Goal: Task Accomplishment & Management: Complete application form

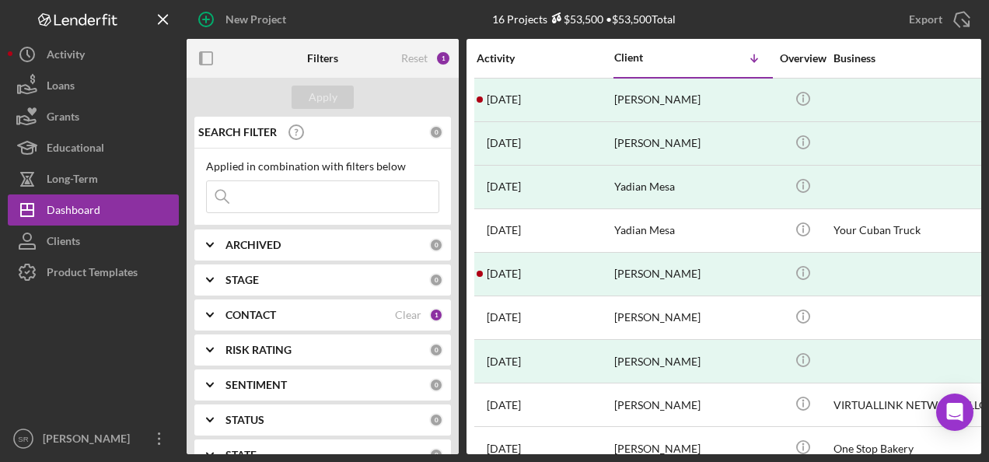
click at [296, 313] on div "CONTACT" at bounding box center [311, 315] width 170 height 12
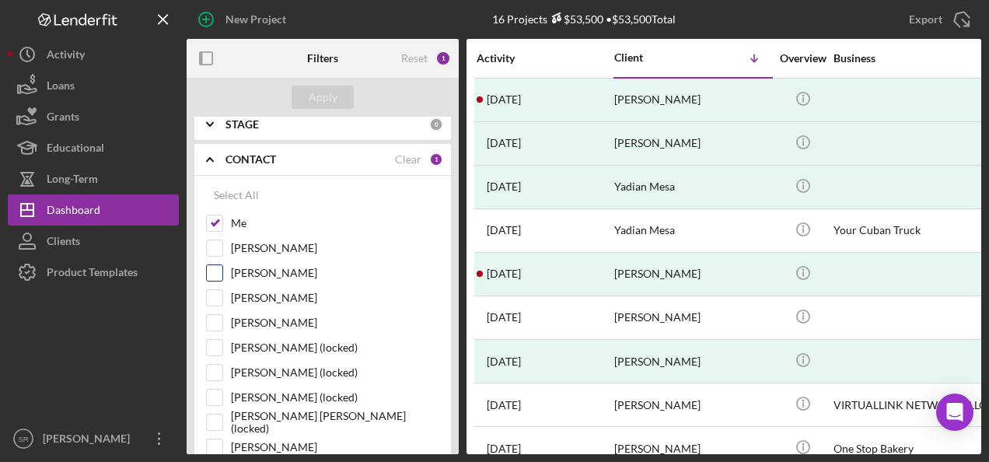
scroll to position [233, 0]
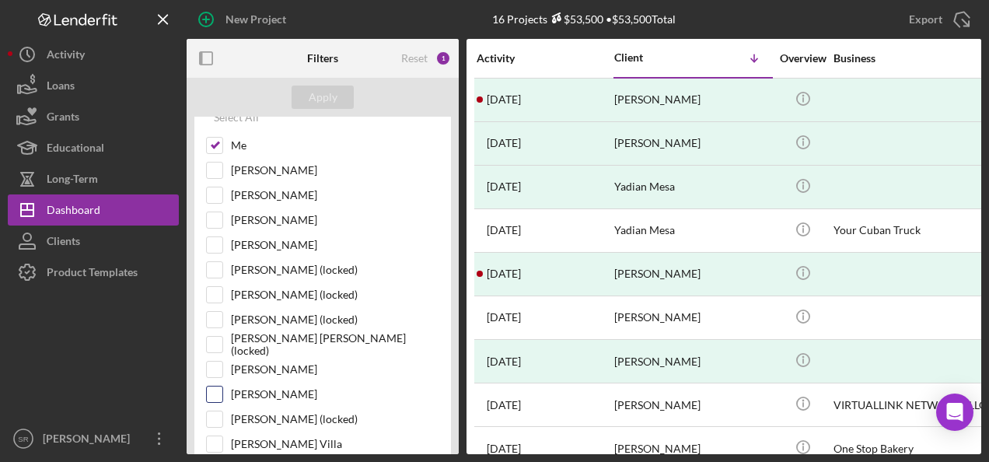
click at [231, 388] on label "[PERSON_NAME]" at bounding box center [335, 395] width 208 height 16
click at [222, 388] on input "[PERSON_NAME]" at bounding box center [215, 395] width 16 height 16
checkbox input "true"
click at [320, 101] on div "Apply" at bounding box center [323, 97] width 29 height 23
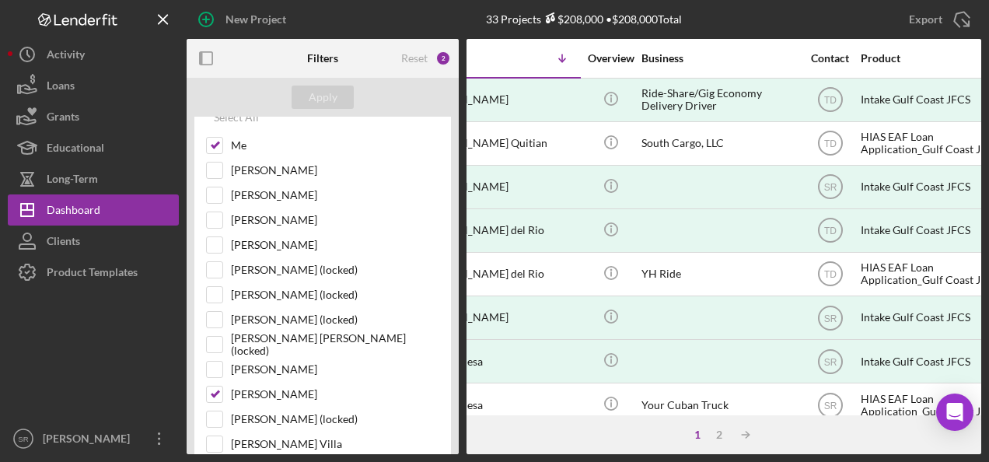
scroll to position [0, 207]
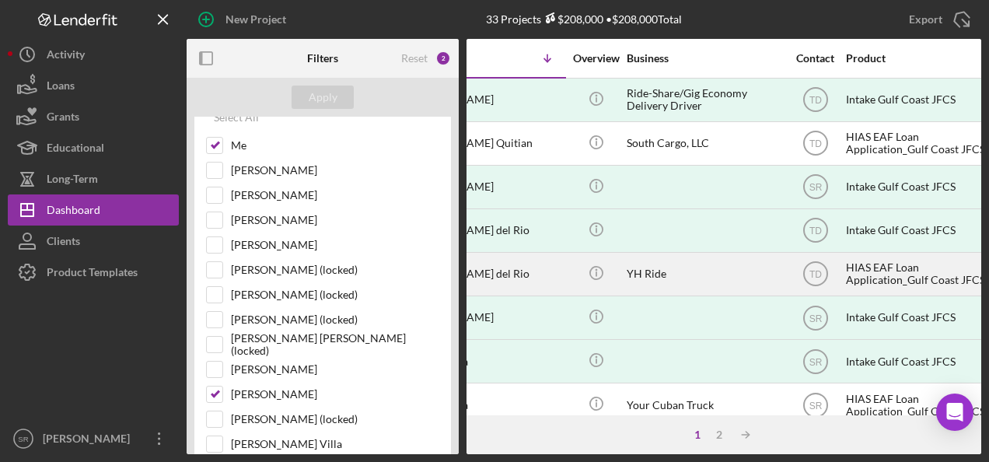
click at [681, 277] on div "YH Ride" at bounding box center [705, 274] width 156 height 41
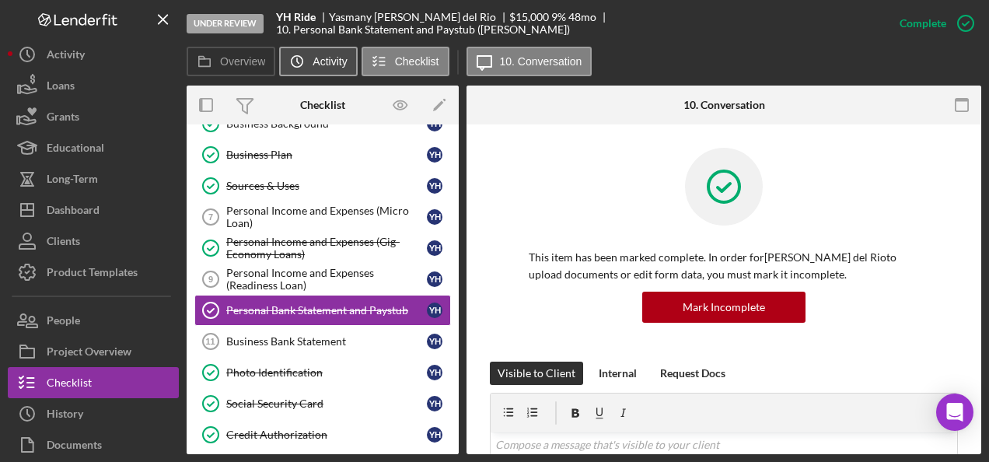
scroll to position [165, 0]
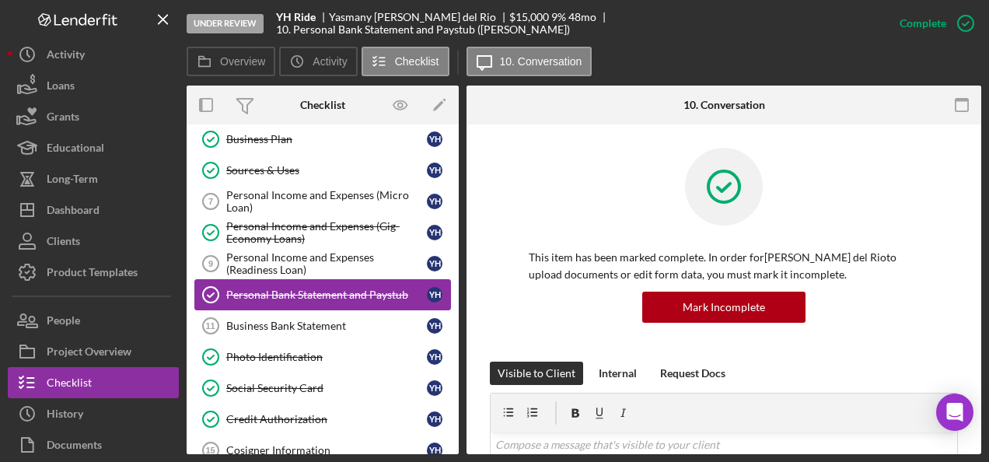
click at [359, 294] on div "Personal Bank Statement and Paystub" at bounding box center [326, 295] width 201 height 12
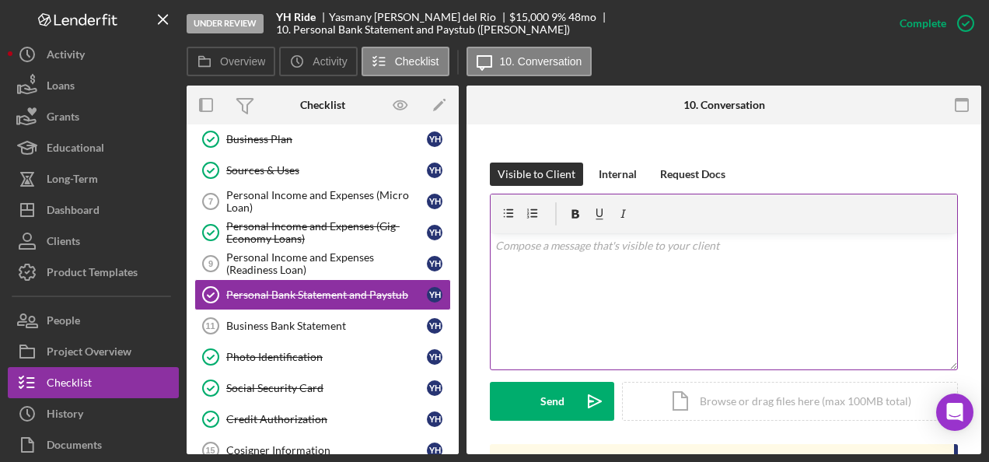
scroll to position [233, 0]
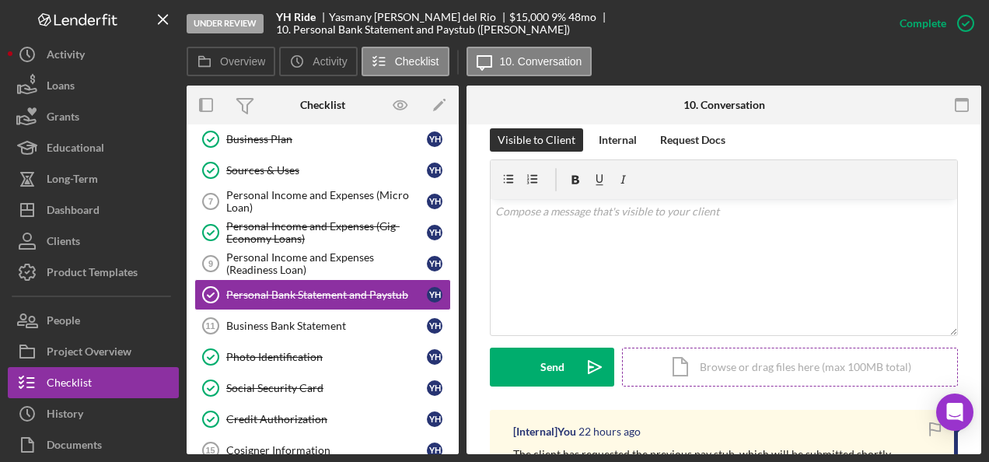
click at [704, 362] on div "Icon/Document Browse or drag files here (max 100MB total) Tap to choose files o…" at bounding box center [790, 367] width 336 height 39
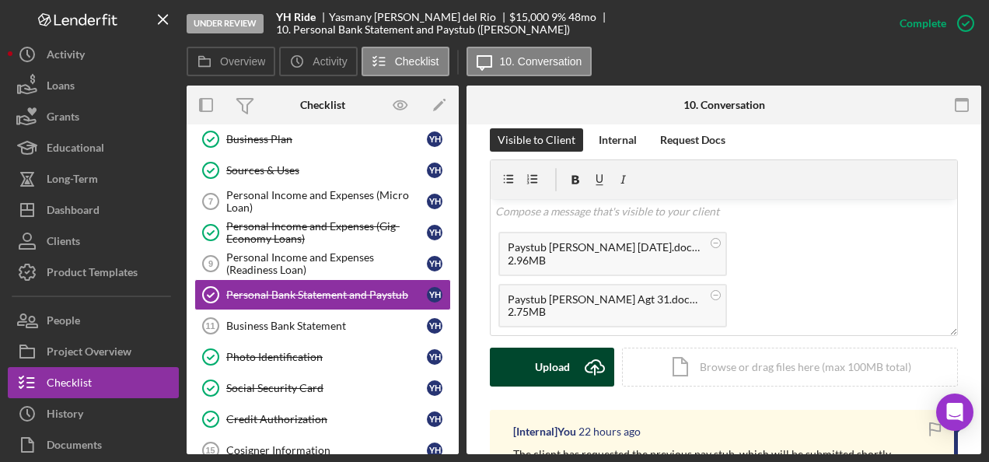
click at [544, 367] on div "Upload" at bounding box center [552, 367] width 35 height 39
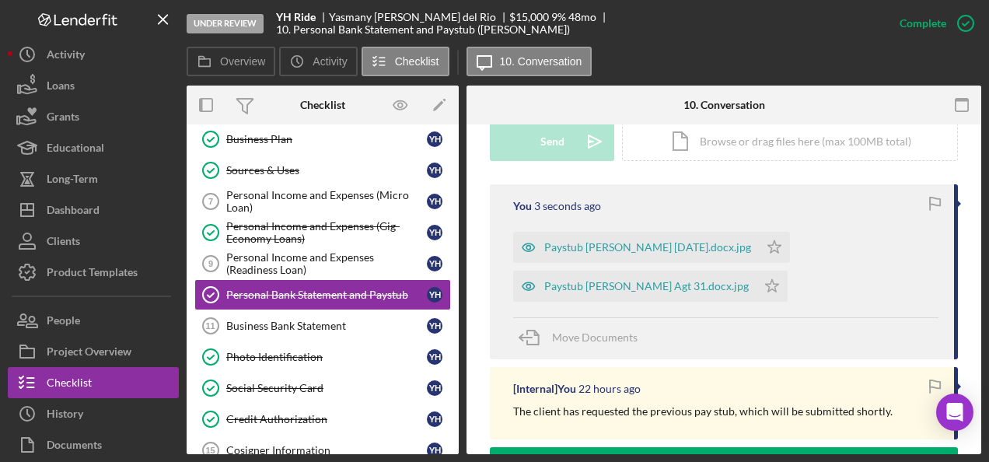
scroll to position [467, 0]
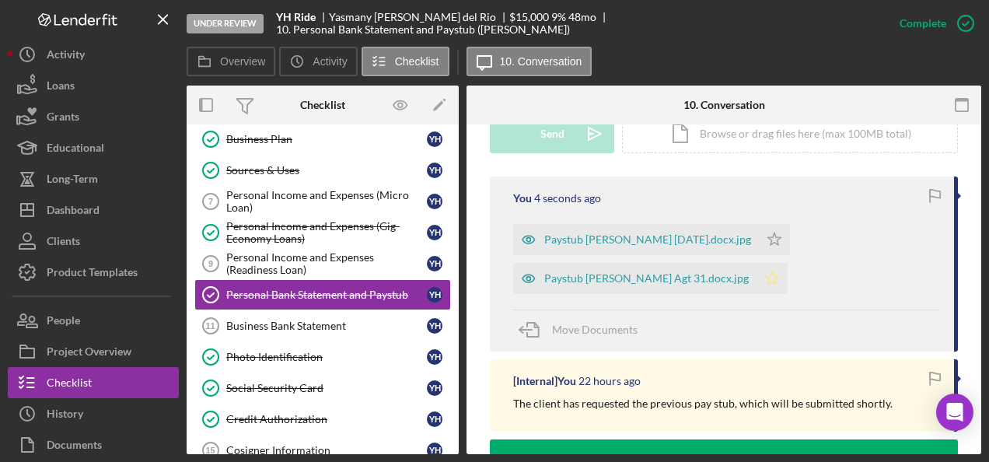
click at [766, 281] on polygon "button" at bounding box center [772, 277] width 13 height 12
drag, startPoint x: 768, startPoint y: 233, endPoint x: 798, endPoint y: 236, distance: 29.7
click at [768, 233] on icon "Icon/Star" at bounding box center [774, 239] width 31 height 31
click at [931, 190] on icon "button" at bounding box center [935, 194] width 10 height 9
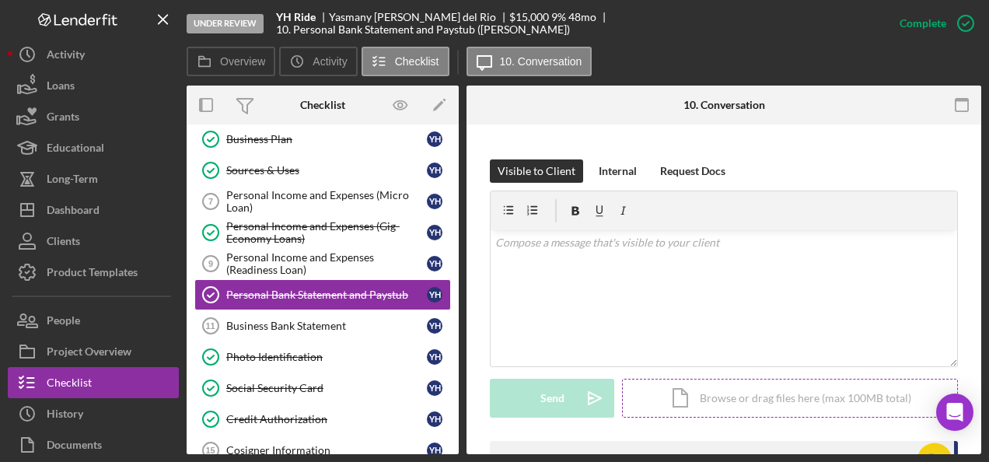
scroll to position [156, 0]
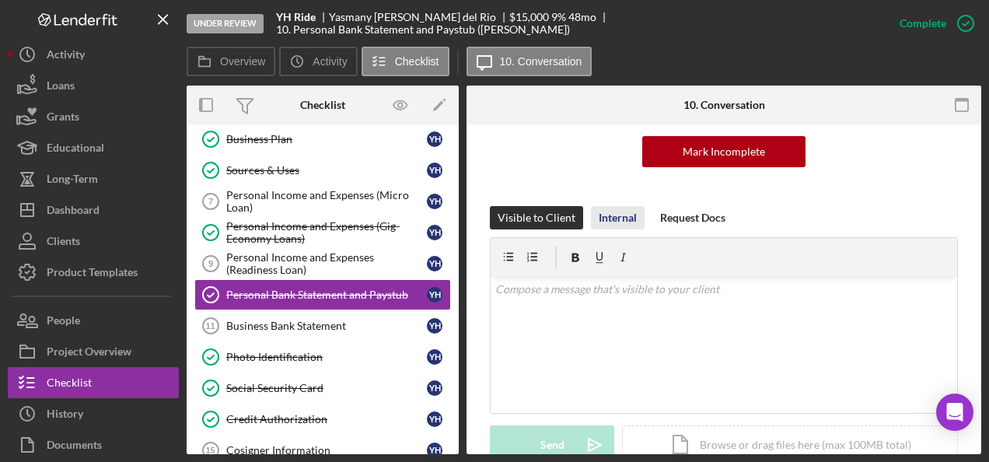
click at [613, 221] on div "Internal" at bounding box center [618, 217] width 38 height 23
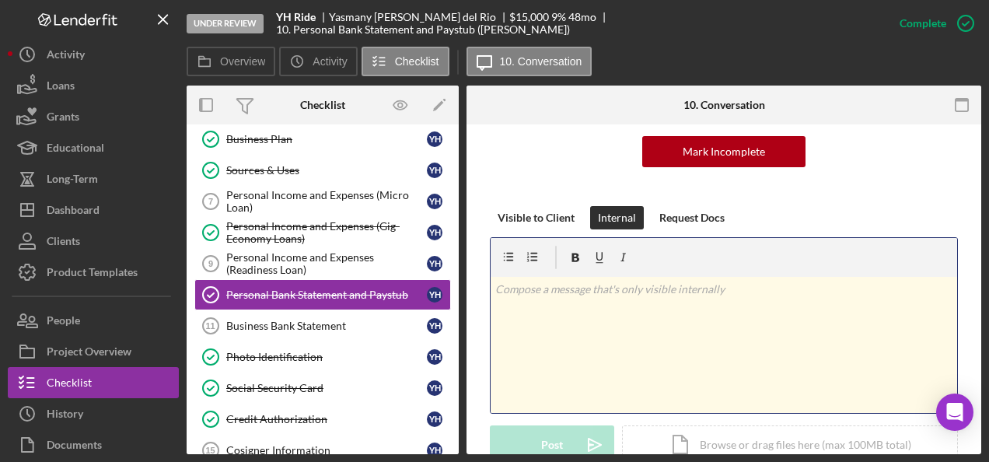
click at [624, 317] on div "v Color teal Color pink Remove color Add row above Add row below Add column bef…" at bounding box center [724, 345] width 467 height 136
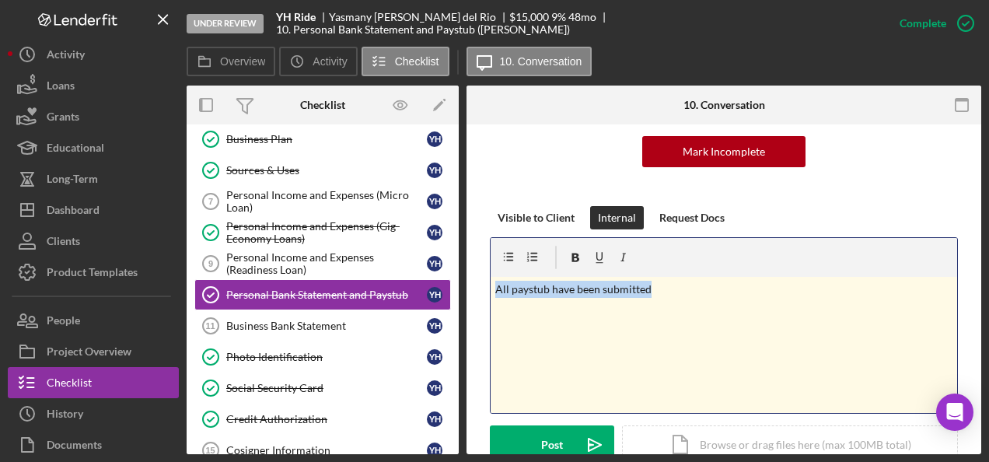
drag, startPoint x: 649, startPoint y: 287, endPoint x: 496, endPoint y: 303, distance: 153.3
click at [496, 303] on div "v Color teal Color pink Remove color Add row above Add row below Add column bef…" at bounding box center [724, 345] width 467 height 136
click at [695, 294] on p "All paystub have been submitted" at bounding box center [724, 289] width 458 height 17
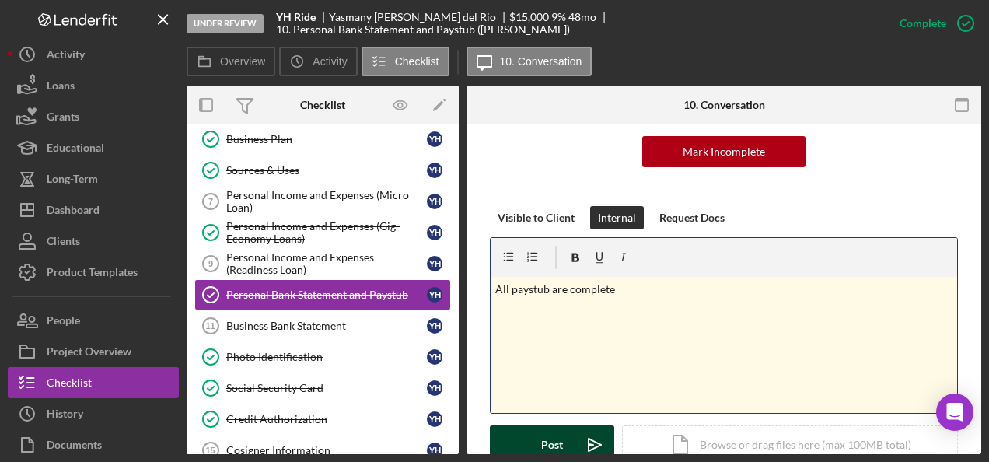
click at [523, 442] on button "Post Icon/icon-invite-send" at bounding box center [552, 444] width 124 height 39
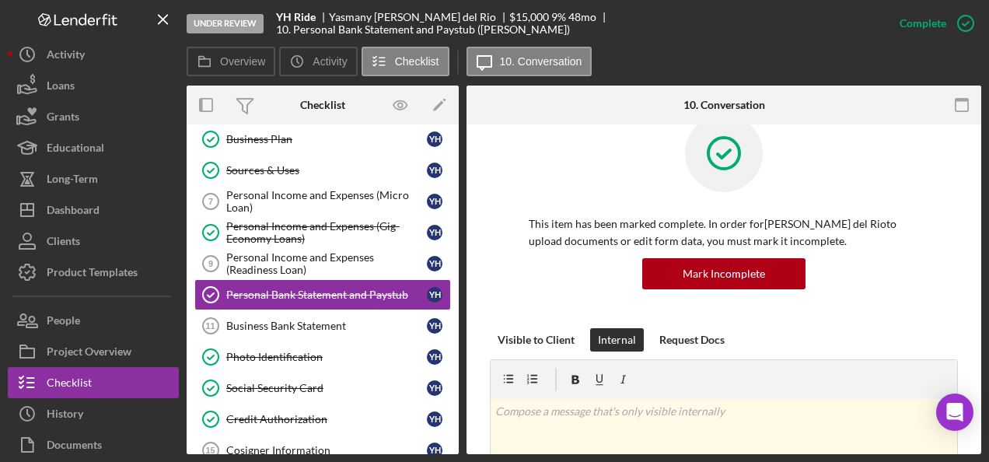
scroll to position [0, 0]
